Goal: Check status: Check status

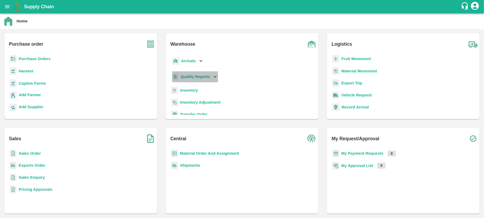
click at [193, 77] on b "Quality Reports" at bounding box center [196, 77] width 30 height 4
click at [193, 90] on span "Warehouse" at bounding box center [195, 88] width 20 height 6
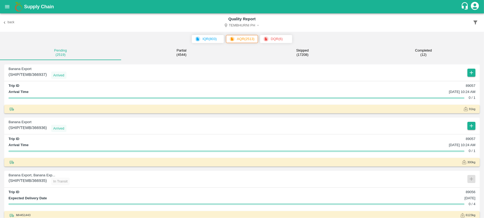
click at [239, 42] on p "AQR ( 2513 )" at bounding box center [246, 38] width 18 height 5
click at [474, 22] on icon "button" at bounding box center [476, 22] width 6 height 6
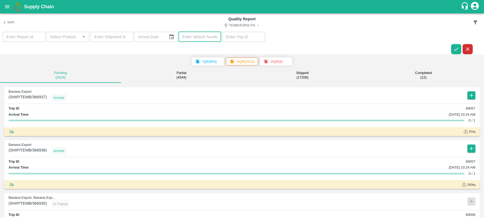
click at [185, 40] on input "text" at bounding box center [200, 37] width 43 height 10
type input "MH45T6060"
click at [457, 48] on icon "button" at bounding box center [457, 49] width 6 height 6
drag, startPoint x: 206, startPoint y: 35, endPoint x: 179, endPoint y: 35, distance: 27.0
click at [179, 35] on input "MH45T6060" at bounding box center [200, 37] width 43 height 10
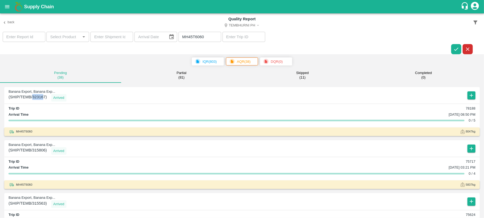
drag, startPoint x: 44, startPoint y: 97, endPoint x: 33, endPoint y: 97, distance: 11.2
click at [33, 97] on span "( SHIP/TEMB/323167 )" at bounding box center [28, 97] width 38 height 7
drag, startPoint x: 33, startPoint y: 97, endPoint x: 45, endPoint y: 96, distance: 12.3
click at [45, 96] on span "( SHIP/TEMB/323167 )" at bounding box center [28, 97] width 38 height 7
drag, startPoint x: 45, startPoint y: 96, endPoint x: 33, endPoint y: 95, distance: 12.1
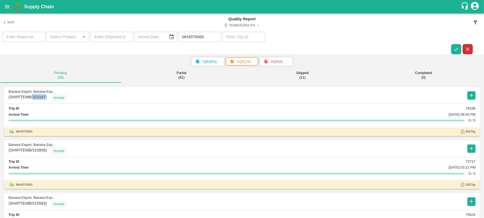
click at [33, 95] on span "( SHIP/TEMB/323167 )" at bounding box center [28, 97] width 38 height 7
copy span "323167"
click at [8, 6] on icon "open drawer" at bounding box center [7, 6] width 5 height 3
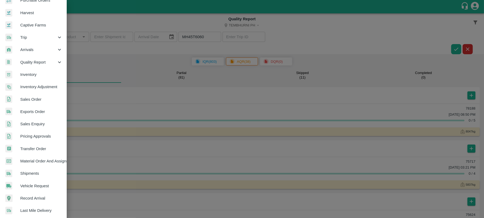
scroll to position [35, 0]
click at [26, 172] on span "Shipments" at bounding box center [41, 173] width 42 height 6
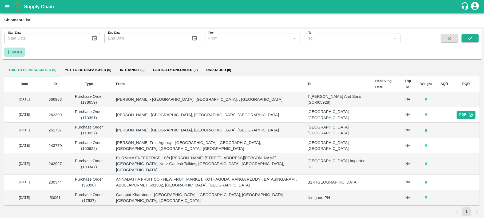
click at [13, 50] on strong "More" at bounding box center [17, 52] width 12 height 4
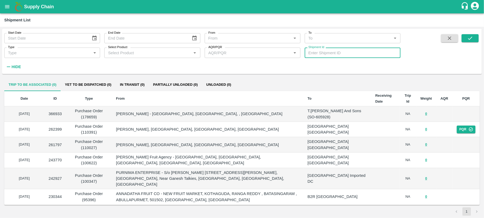
click at [314, 52] on input "Shipment Id" at bounding box center [353, 53] width 96 height 10
paste input "323167"
type input "323167"
click at [469, 34] on button "submit" at bounding box center [470, 38] width 17 height 8
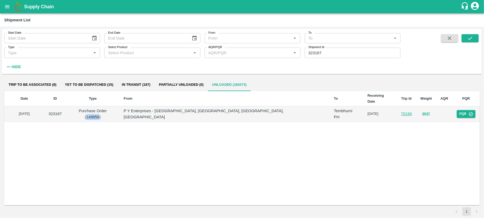
drag, startPoint x: 138, startPoint y: 105, endPoint x: 126, endPoint y: 105, distance: 12.3
click at [115, 108] on p "Purchase Order (149856)" at bounding box center [93, 114] width 45 height 12
copy p "149856"
click at [10, 7] on icon "open drawer" at bounding box center [7, 7] width 6 height 6
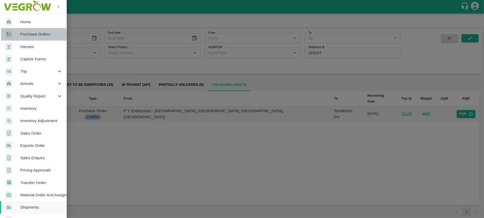
click at [33, 35] on span "Purchase Orders" at bounding box center [41, 34] width 42 height 6
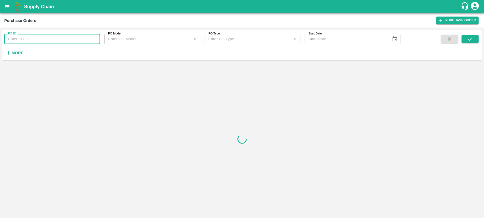
click at [37, 41] on input "PO ID" at bounding box center [52, 39] width 96 height 10
paste input "149856"
type input "149856"
click at [466, 40] on button "submit" at bounding box center [470, 39] width 17 height 8
